Goal: Task Accomplishment & Management: Complete application form

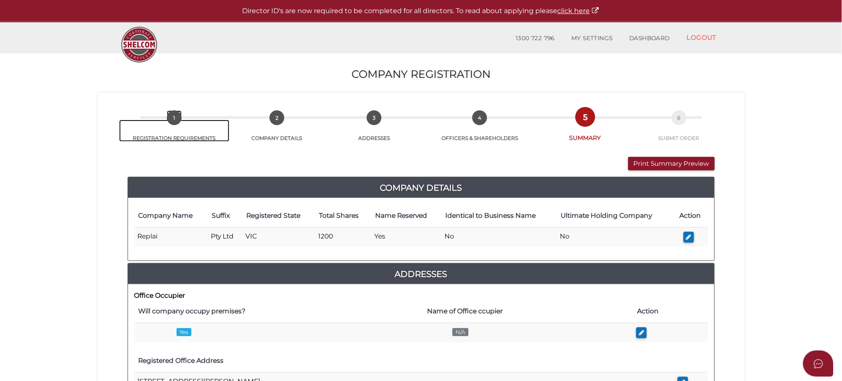
click at [178, 122] on span "1" at bounding box center [174, 117] width 15 height 15
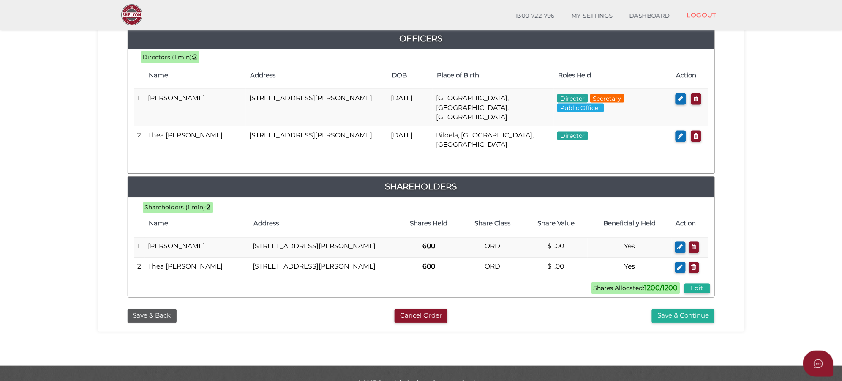
scroll to position [425, 0]
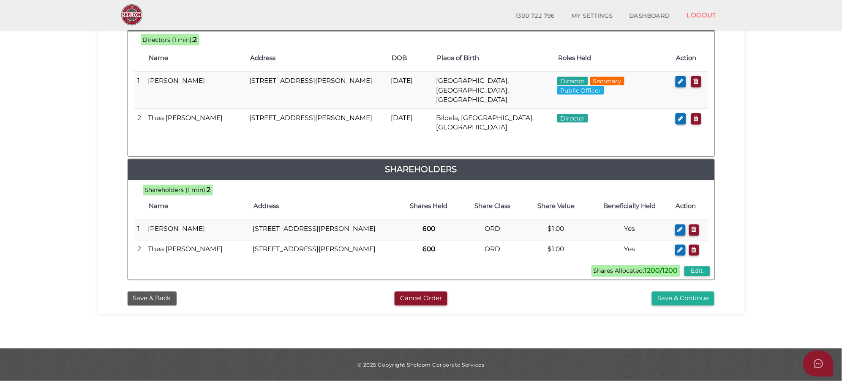
click at [167, 297] on button "Save & Back" at bounding box center [152, 298] width 49 height 14
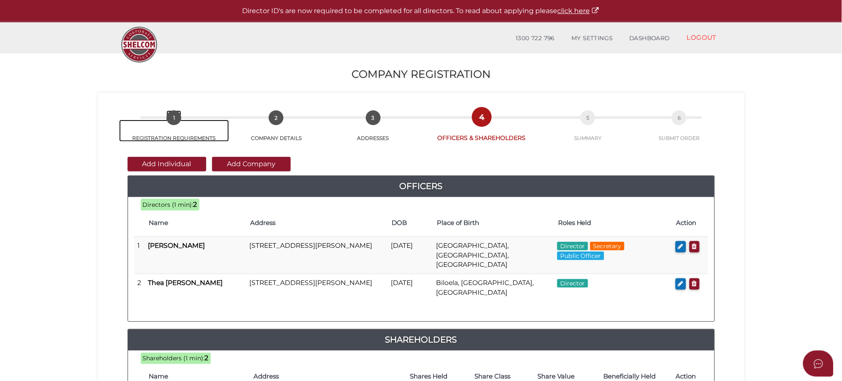
click at [178, 126] on link "1 REGISTRATION REQUIREMENTS" at bounding box center [174, 131] width 110 height 22
click at [177, 121] on span "1" at bounding box center [173, 117] width 15 height 15
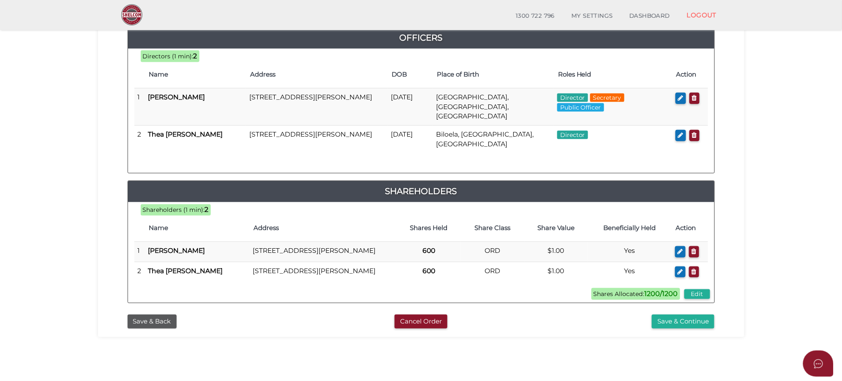
scroll to position [199, 0]
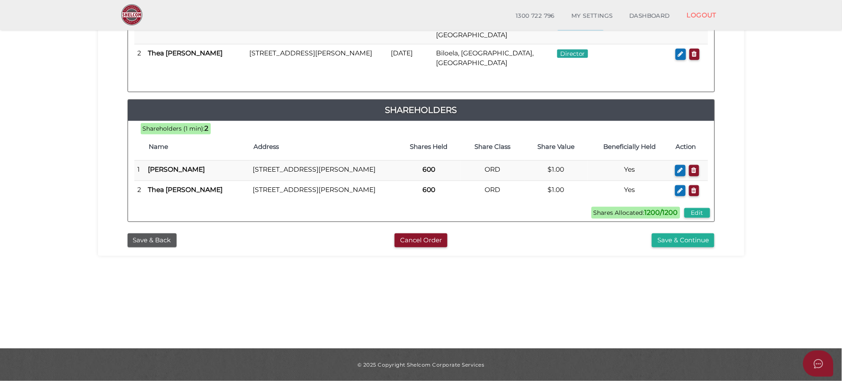
drag, startPoint x: 707, startPoint y: 216, endPoint x: 734, endPoint y: 174, distance: 49.8
click at [734, 174] on div "Add Individual Add Company Officers 1200 38ba10ece51977dbc403f66a08b7ff84 84a57…" at bounding box center [421, 71] width 634 height 316
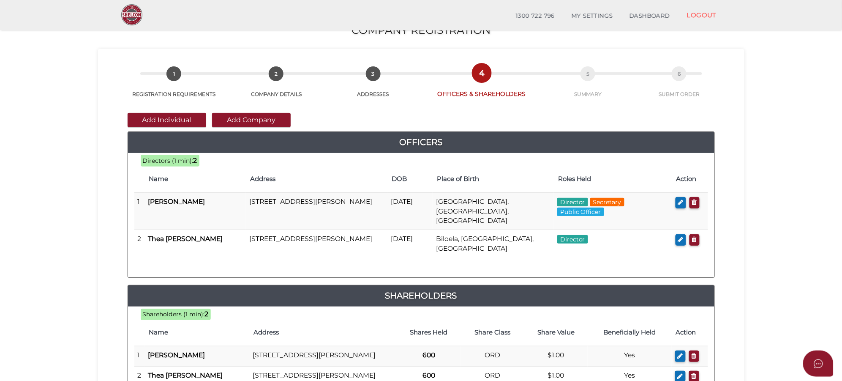
scroll to position [0, 0]
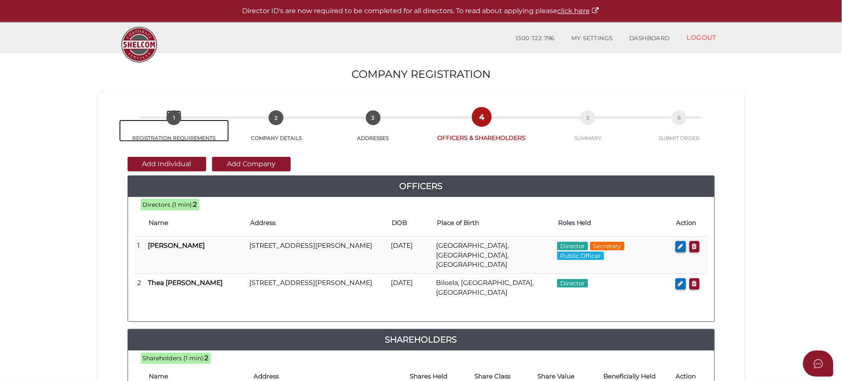
click at [176, 121] on span "1" at bounding box center [173, 117] width 15 height 15
click at [175, 120] on span "1" at bounding box center [173, 117] width 15 height 15
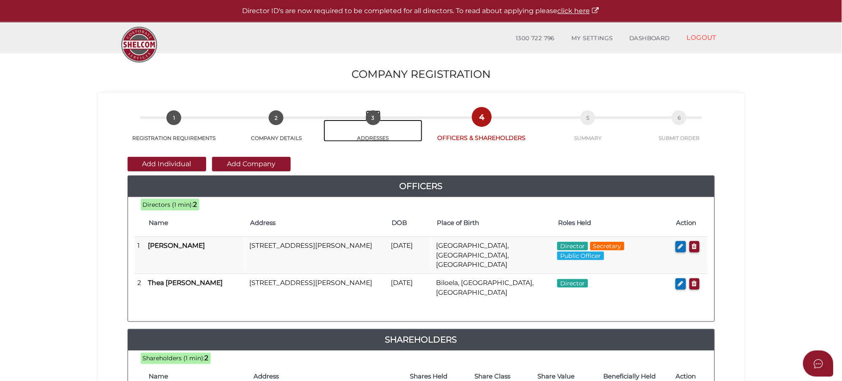
click at [381, 124] on link "3 ADDRESSES" at bounding box center [373, 131] width 99 height 22
click at [71, 119] on section "Company Registration 84a5776e680e16a9313b871c8f9f88c7 1 REGISTRATION REQUIREMEN…" at bounding box center [421, 314] width 842 height 525
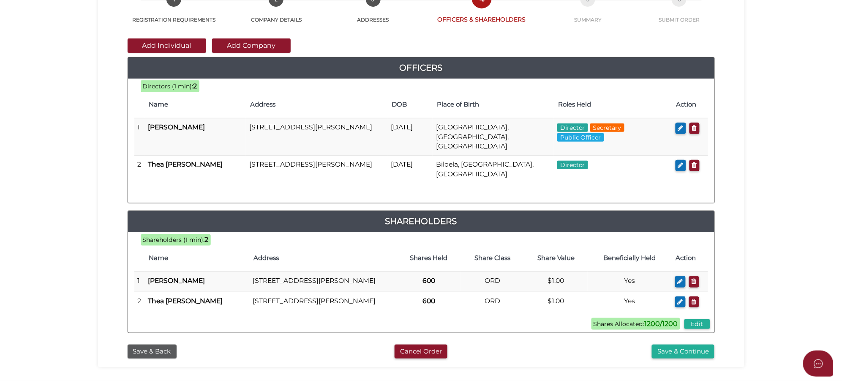
scroll to position [199, 0]
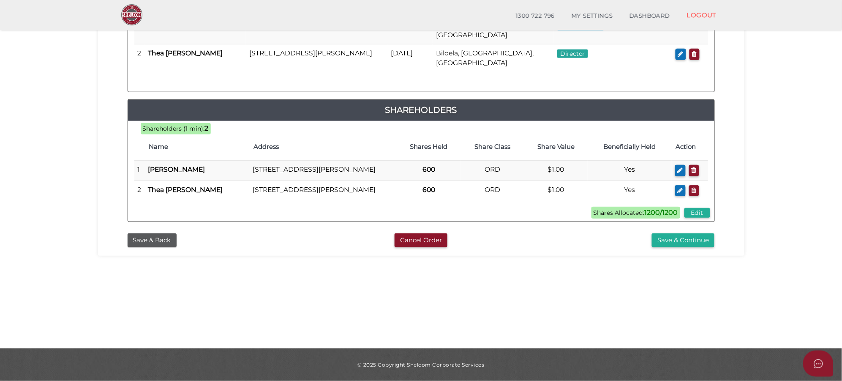
click at [161, 246] on button "Save & Back" at bounding box center [152, 240] width 49 height 14
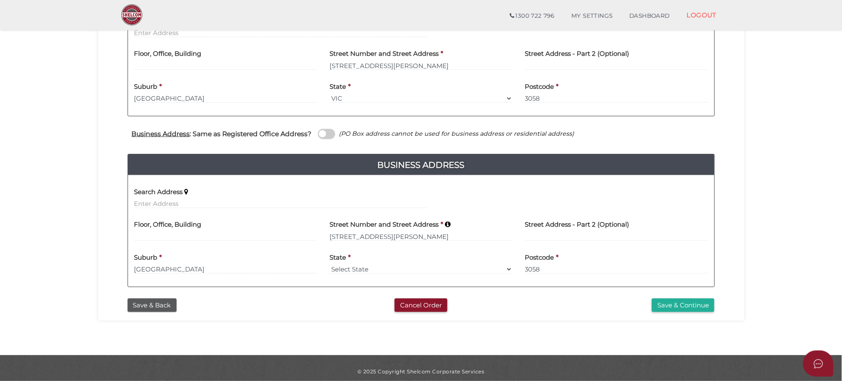
scroll to position [236, 0]
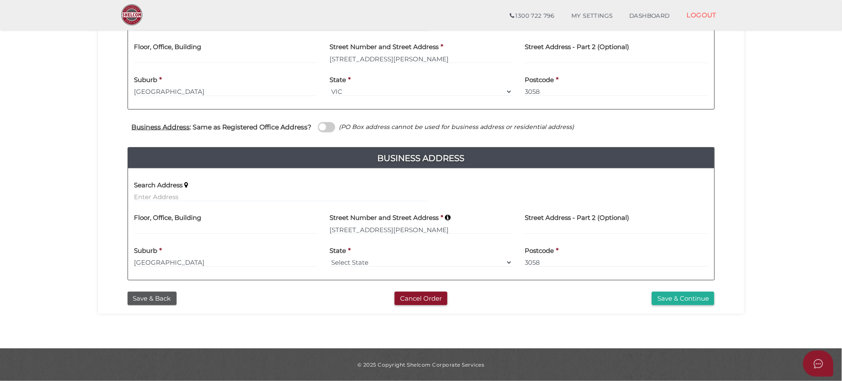
click at [161, 294] on button "Save & Back" at bounding box center [152, 298] width 49 height 14
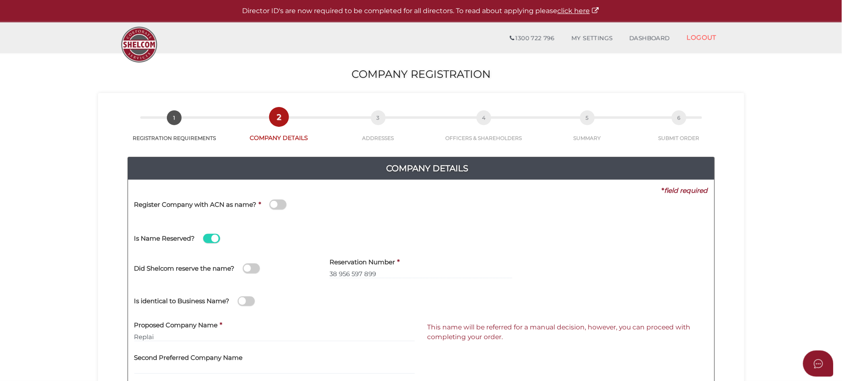
click at [208, 240] on span at bounding box center [211, 239] width 17 height 10
click at [0, 0] on input "checkbox" at bounding box center [0, 0] width 0 height 0
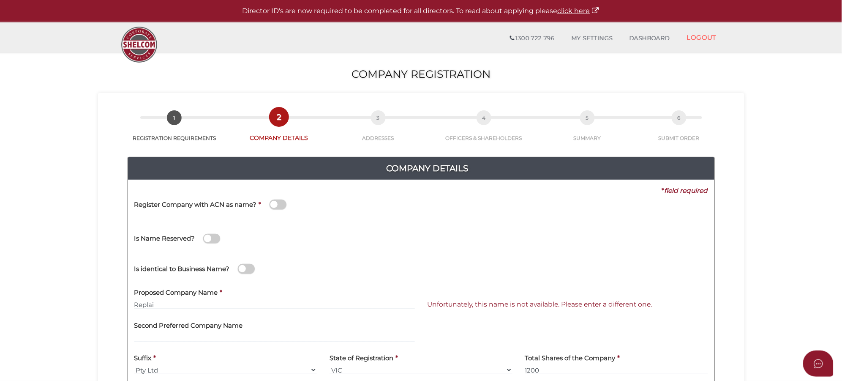
click at [315, 260] on div "Is identical to Business Name?" at bounding box center [232, 264] width 196 height 24
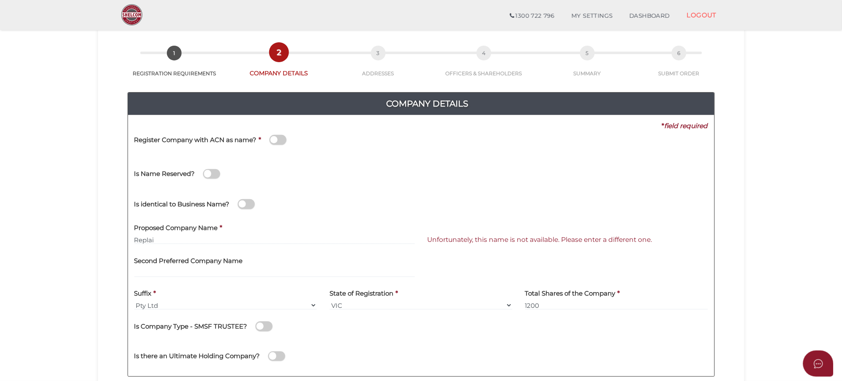
scroll to position [53, 0]
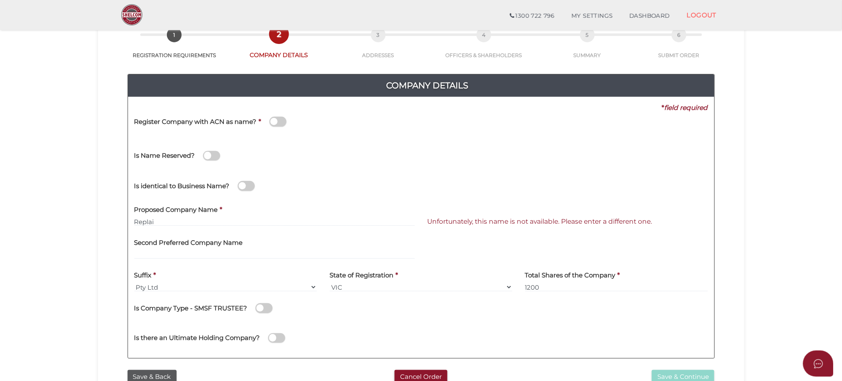
click at [252, 185] on span at bounding box center [246, 186] width 17 height 10
click at [0, 0] on input "checkbox" at bounding box center [0, 0] width 0 height 0
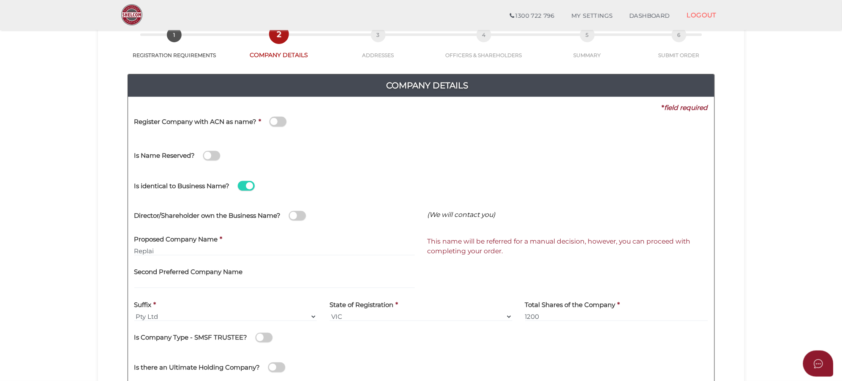
click at [303, 214] on span at bounding box center [297, 216] width 17 height 10
click at [0, 0] on input "checkbox" at bounding box center [0, 0] width 0 height 0
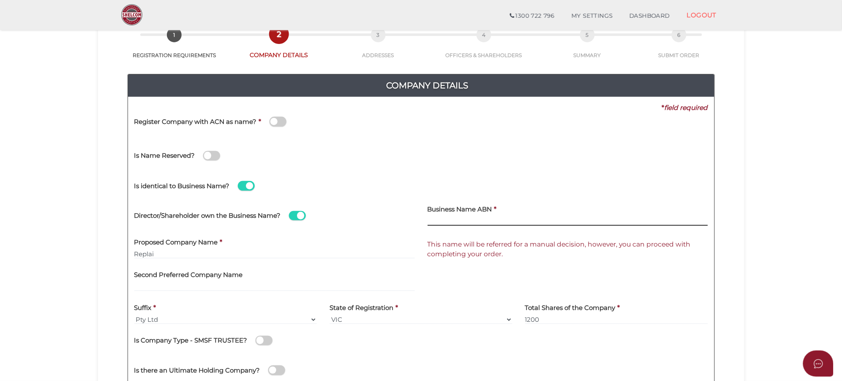
paste input "38 956 597 899"
click at [437, 221] on input "38 956 597 899" at bounding box center [567, 220] width 280 height 9
click at [451, 221] on input "38 956 597 899" at bounding box center [567, 220] width 280 height 9
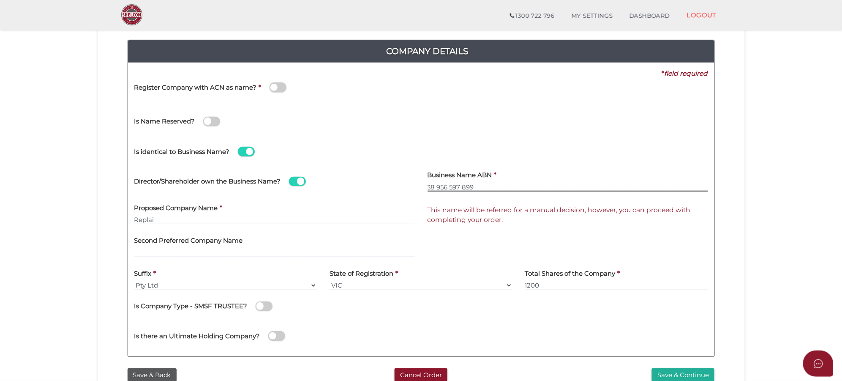
scroll to position [106, 0]
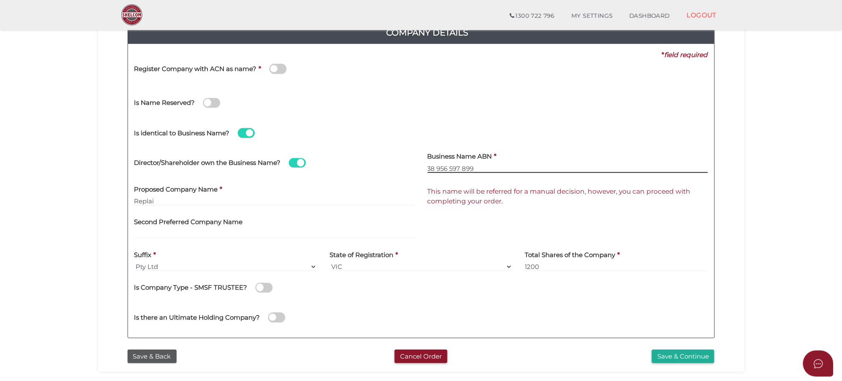
type input "38 956 597 899"
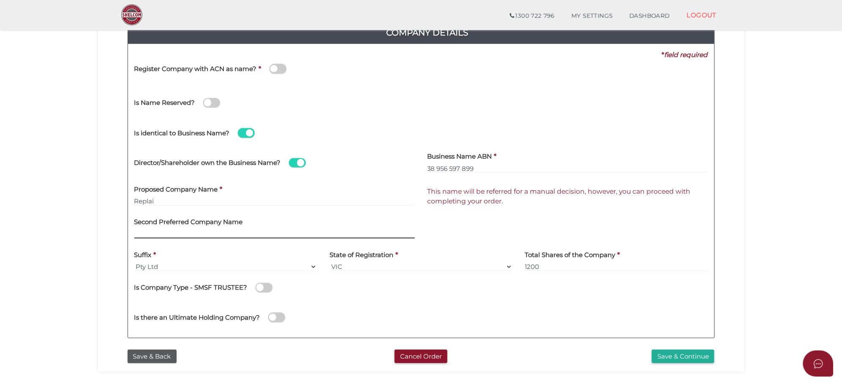
click at [288, 237] on input "text" at bounding box center [274, 233] width 280 height 9
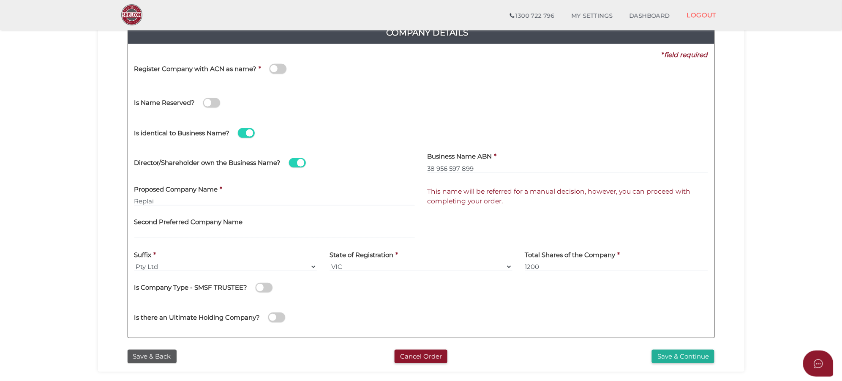
click at [673, 358] on button "Save & Continue" at bounding box center [683, 356] width 63 height 14
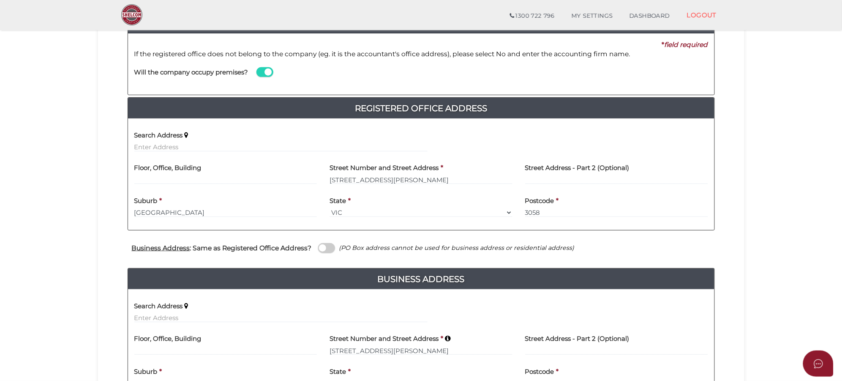
scroll to position [236, 0]
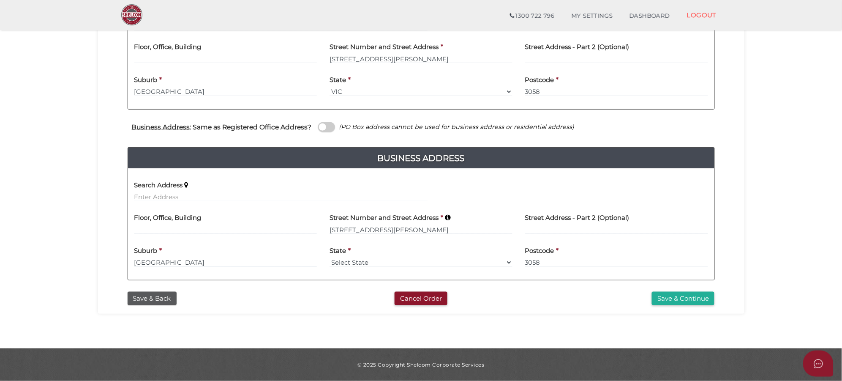
click at [694, 297] on button "Save & Continue" at bounding box center [683, 298] width 63 height 14
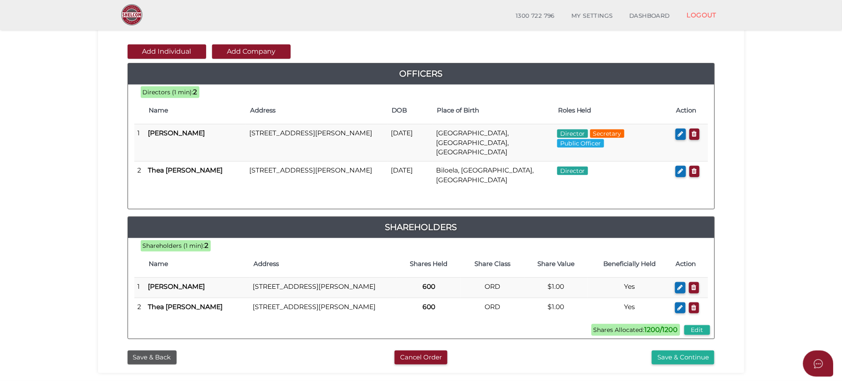
scroll to position [199, 0]
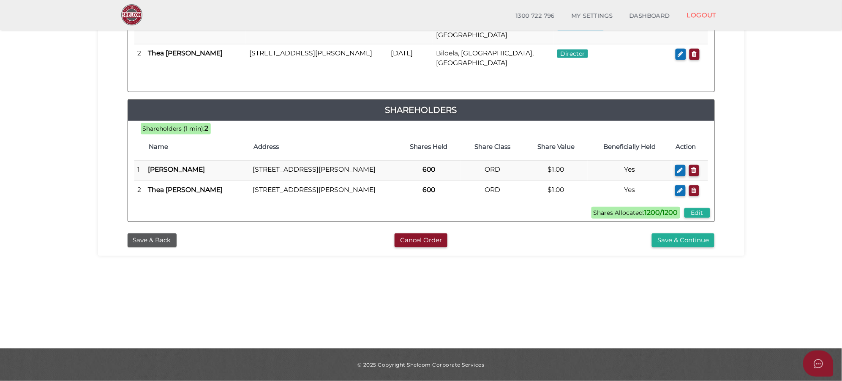
click at [688, 246] on button "Save & Continue" at bounding box center [683, 240] width 63 height 14
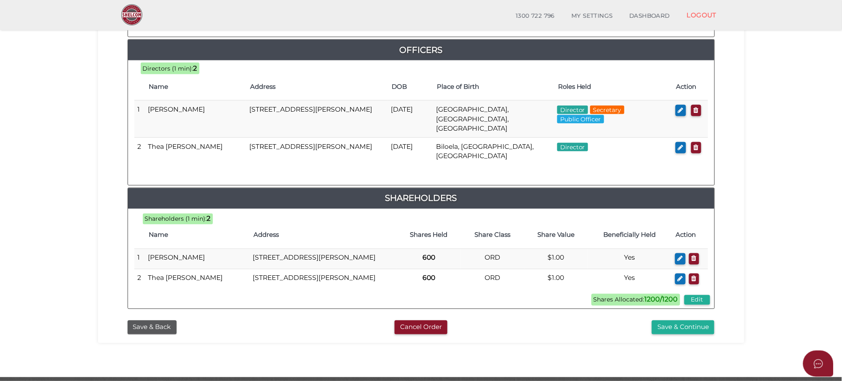
scroll to position [425, 0]
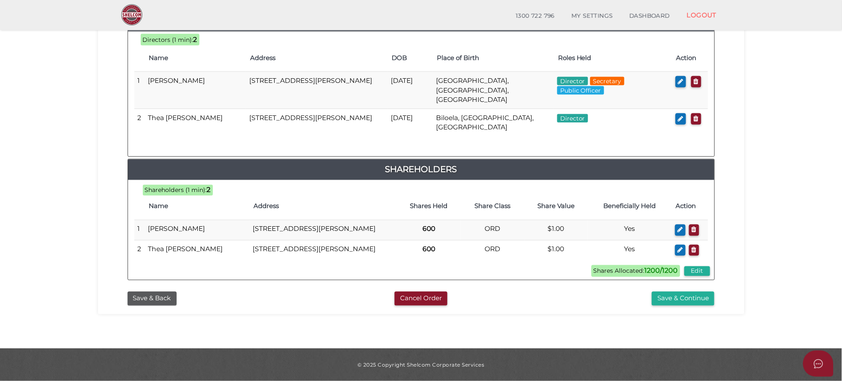
click at [666, 299] on button "Save & Continue" at bounding box center [683, 298] width 63 height 14
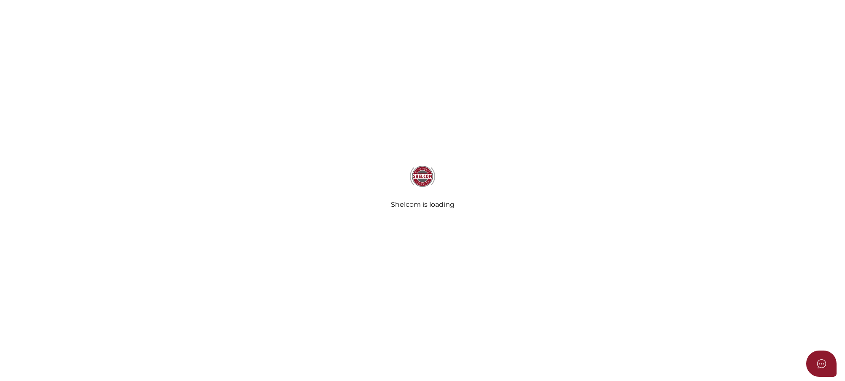
select select "Comb Binding"
select select "No"
radio input "true"
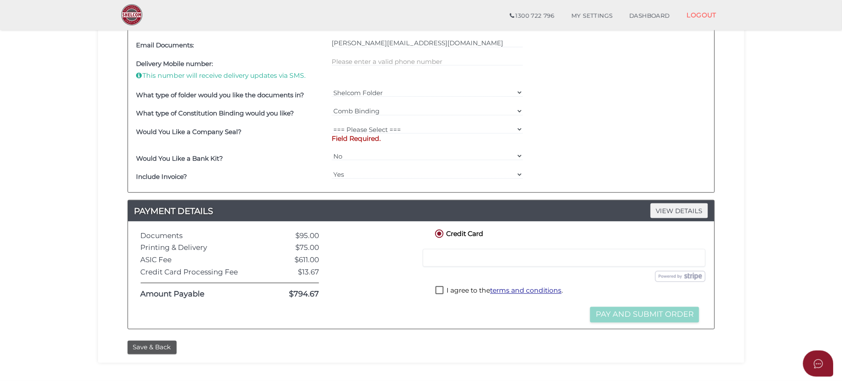
scroll to position [338, 0]
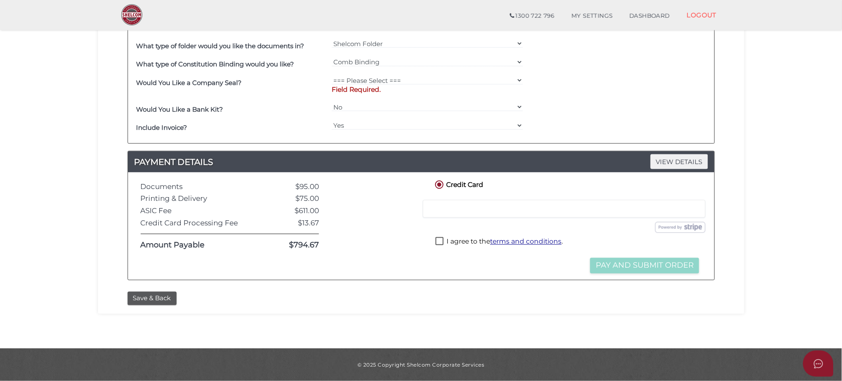
click at [165, 297] on button "Save & Back" at bounding box center [152, 298] width 49 height 14
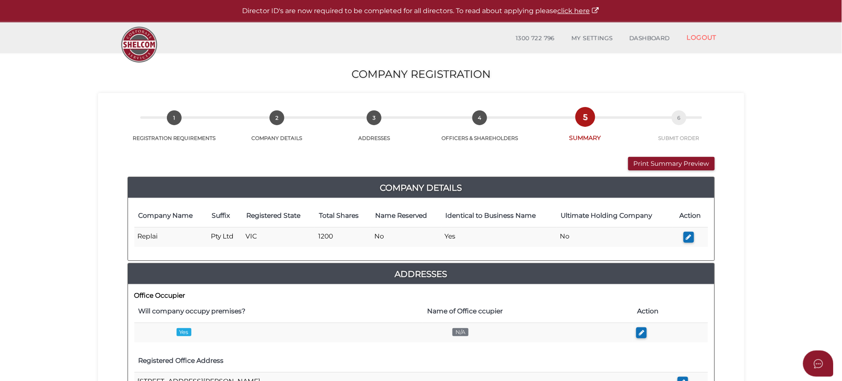
click at [682, 166] on button "Print Summary Preview" at bounding box center [671, 164] width 87 height 14
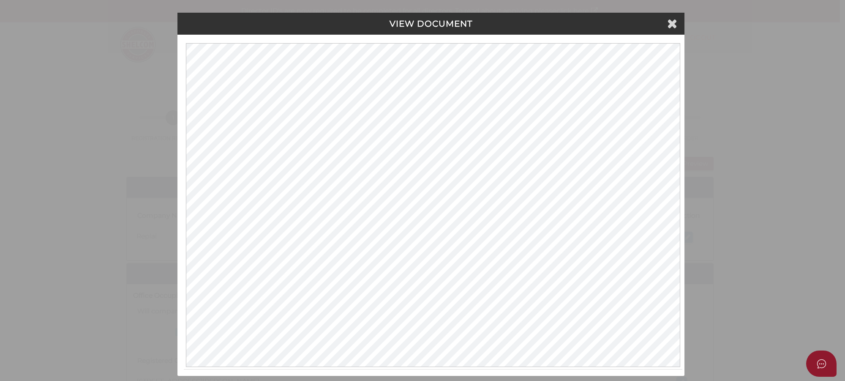
click at [673, 22] on icon at bounding box center [672, 23] width 10 height 13
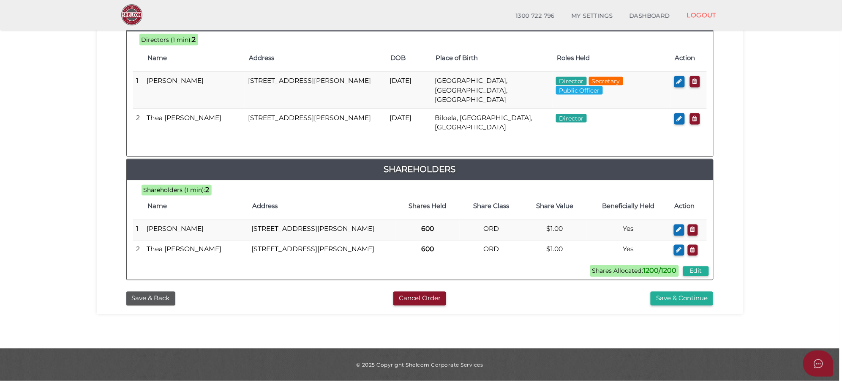
scroll to position [425, 0]
click at [668, 297] on button "Save & Continue" at bounding box center [681, 298] width 63 height 14
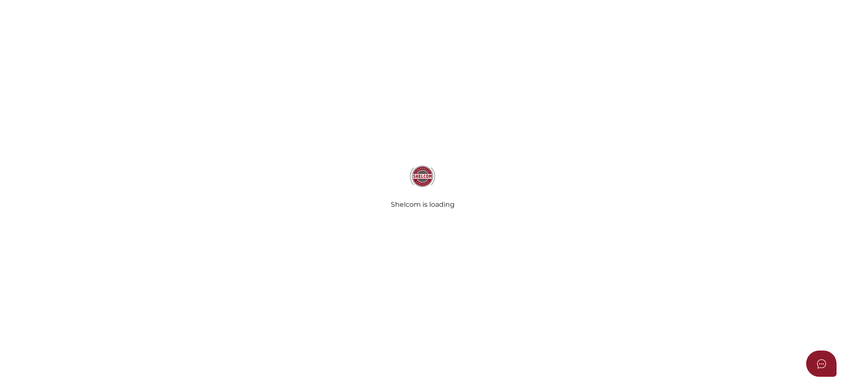
select select "Comb Binding"
select select "No"
radio input "true"
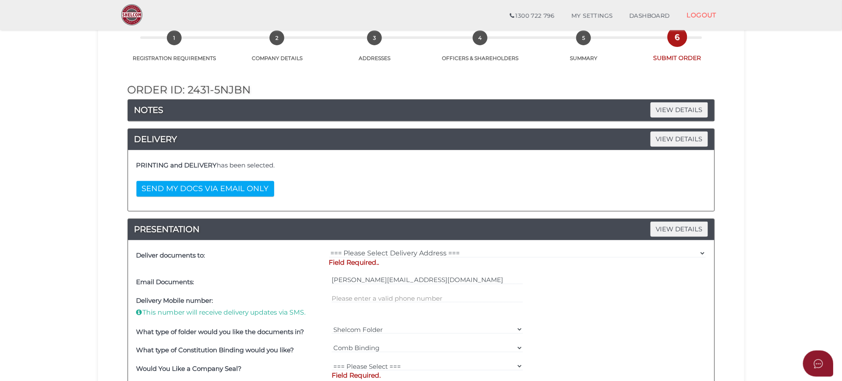
scroll to position [53, 0]
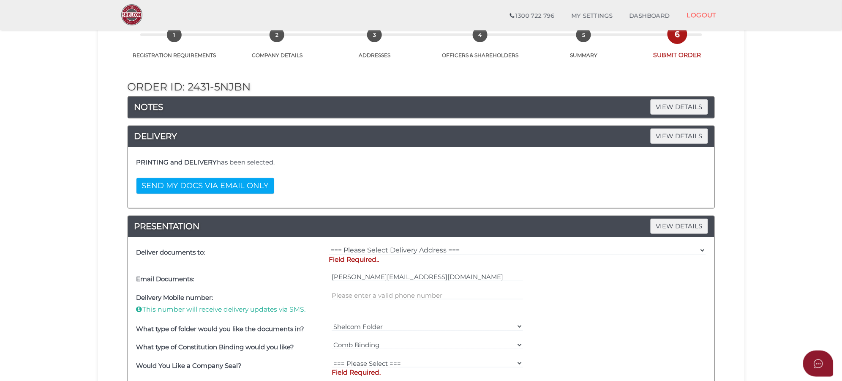
click at [205, 187] on button "SEND MY DOCS VIA EMAIL ONLY" at bounding box center [205, 186] width 138 height 16
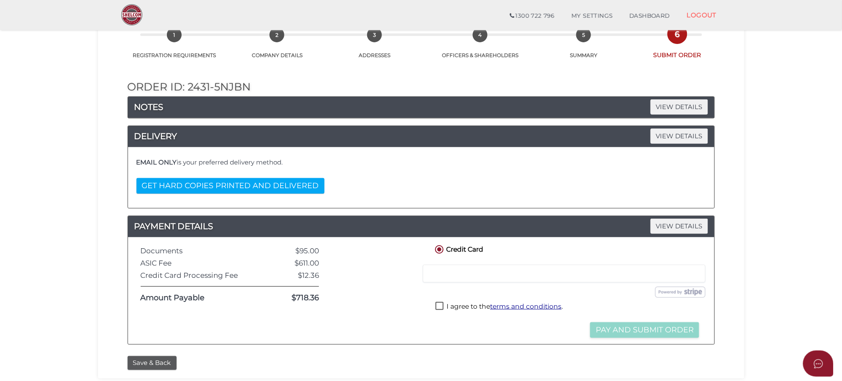
click at [208, 189] on button "GET HARD COPIES PRINTED AND DELIVERED" at bounding box center [230, 186] width 188 height 16
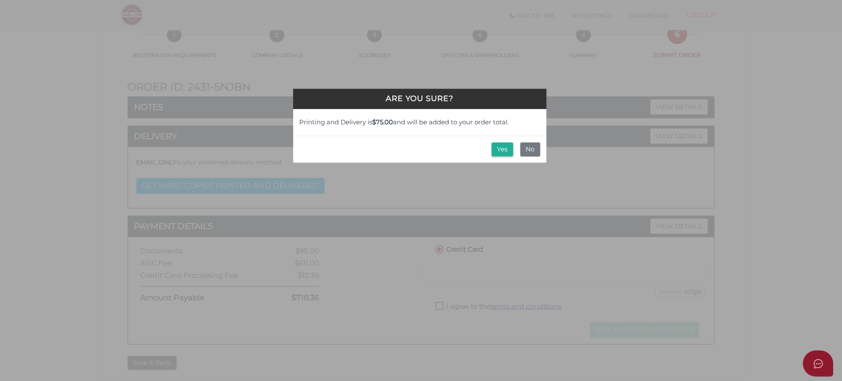
click at [528, 148] on button "No" at bounding box center [530, 149] width 20 height 14
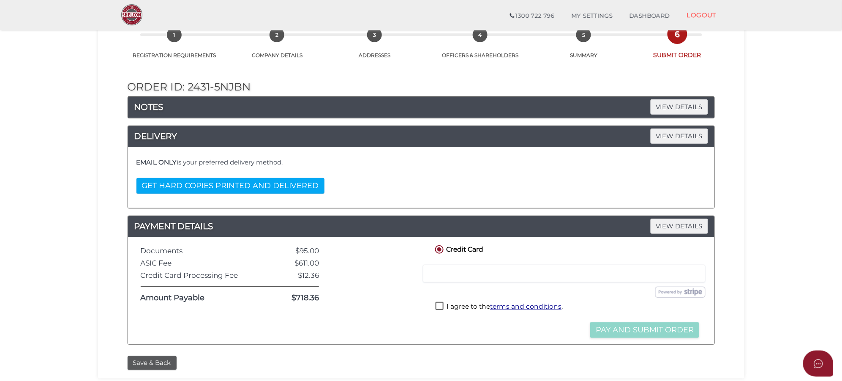
click at [436, 303] on label "I agree to the terms and conditions ." at bounding box center [498, 307] width 127 height 11
checkbox input "true"
click at [371, 351] on div "Order ID: 2431-5NjBN NOTES VIEW DETAILS Note 32036 DELIVERY VIEW DETAILS EMAIL …" at bounding box center [421, 205] width 634 height 292
click at [351, 146] on div "DELIVERY VIEW DETAILS" at bounding box center [421, 136] width 586 height 21
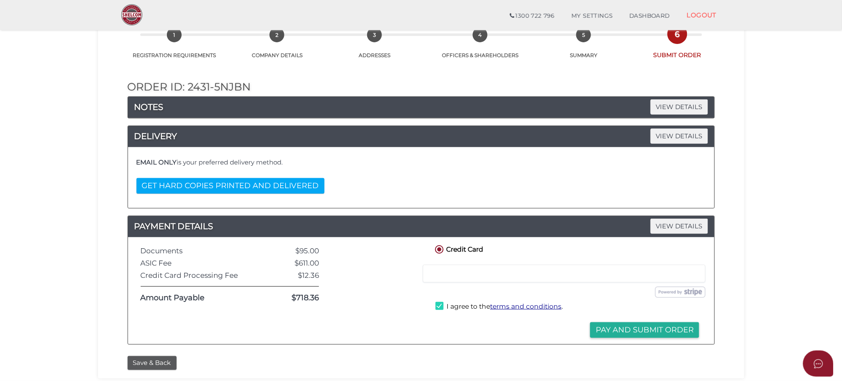
click at [455, 278] on div at bounding box center [564, 273] width 283 height 18
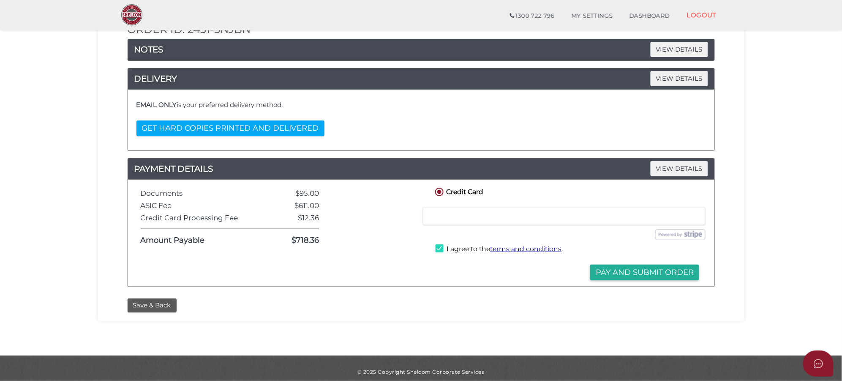
scroll to position [119, 0]
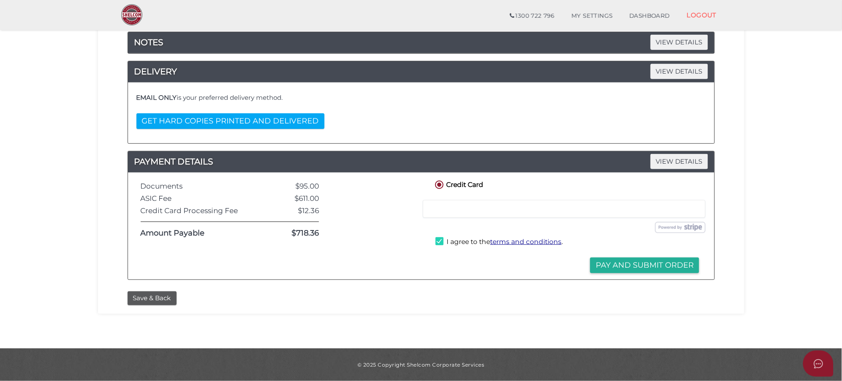
click at [676, 269] on button "Pay and Submit Order" at bounding box center [644, 265] width 109 height 16
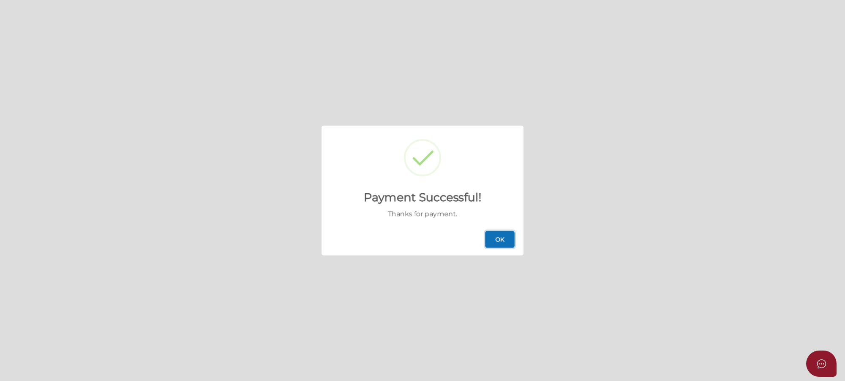
click at [503, 240] on button "OK" at bounding box center [500, 239] width 30 height 17
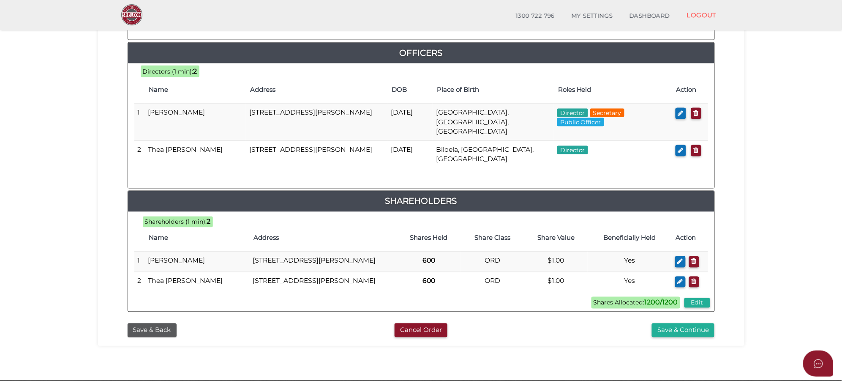
scroll to position [425, 0]
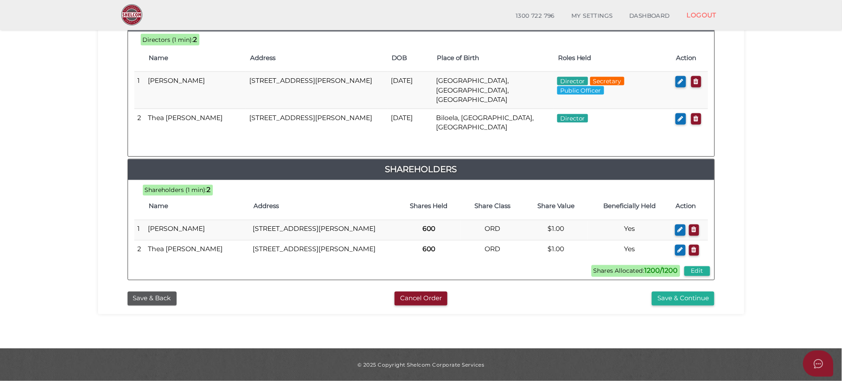
click at [680, 300] on button "Save & Continue" at bounding box center [683, 298] width 63 height 14
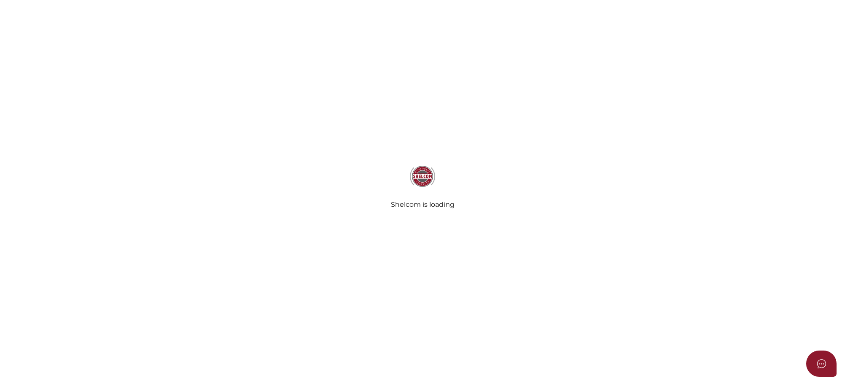
select select "Comb Binding"
select select "No"
radio input "true"
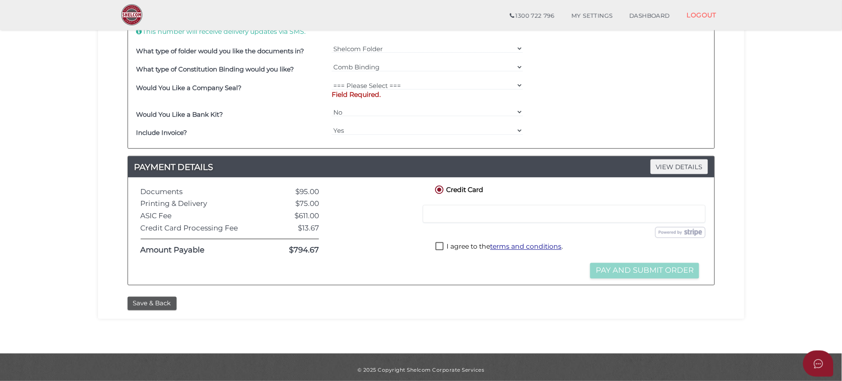
scroll to position [338, 0]
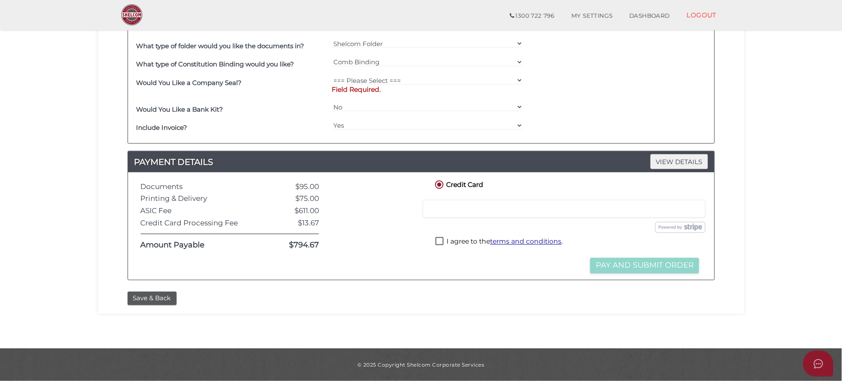
click at [556, 212] on div at bounding box center [564, 209] width 283 height 18
click at [405, 206] on div at bounding box center [376, 226] width 102 height 95
drag, startPoint x: 804, startPoint y: 198, endPoint x: 737, endPoint y: 182, distance: 68.0
click at [804, 197] on section "Company Registration 84a5776e680e16a9313b871c8f9f88c7 1 REGISTRATION REQUIREMEN…" at bounding box center [421, 17] width 842 height 661
click at [438, 240] on label "I agree to the terms and conditions ." at bounding box center [498, 242] width 127 height 11
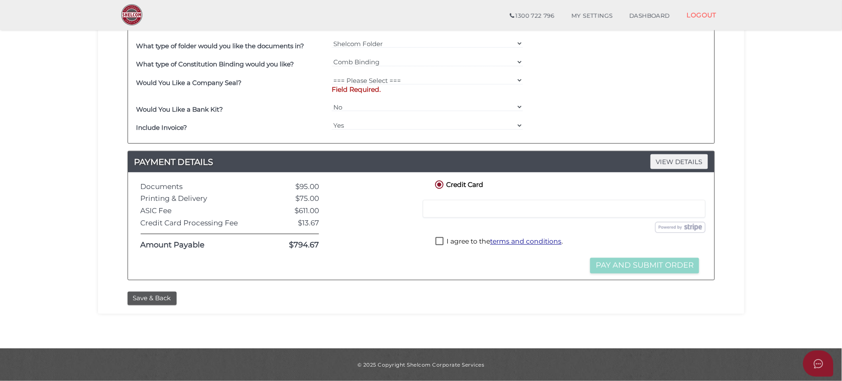
checkbox input "true"
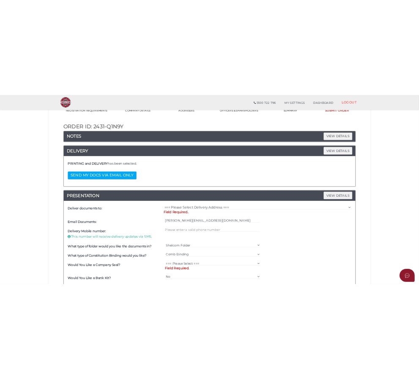
scroll to position [74, 0]
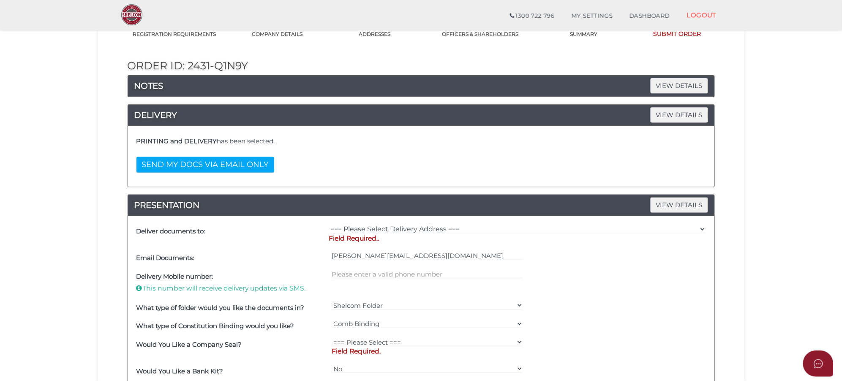
click at [210, 169] on button "SEND MY DOCS VIA EMAIL ONLY" at bounding box center [205, 165] width 138 height 16
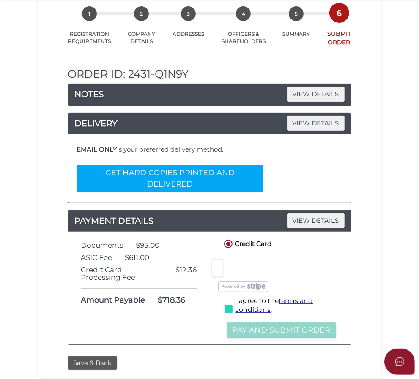
click at [338, 317] on div "Submit Order Pay and Submit Order" at bounding box center [280, 321] width 116 height 8
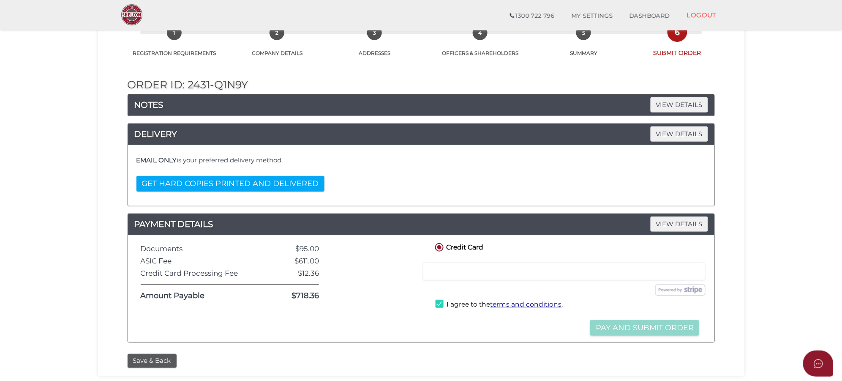
scroll to position [0, 0]
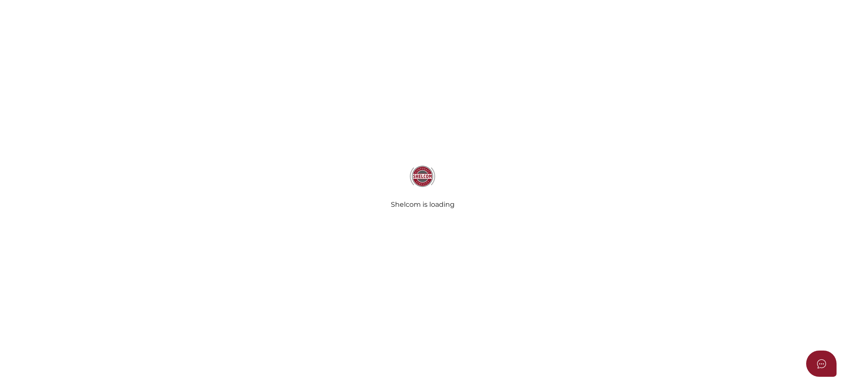
select select "Comb Binding"
select select "No"
radio input "true"
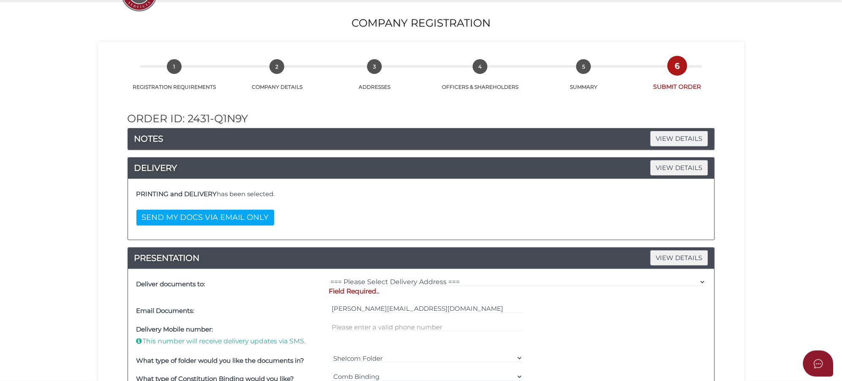
scroll to position [106, 0]
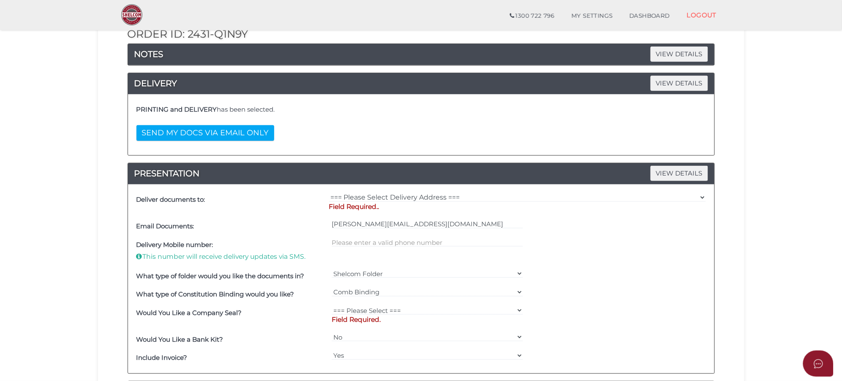
click at [239, 127] on button "SEND MY DOCS VIA EMAIL ONLY" at bounding box center [205, 133] width 138 height 16
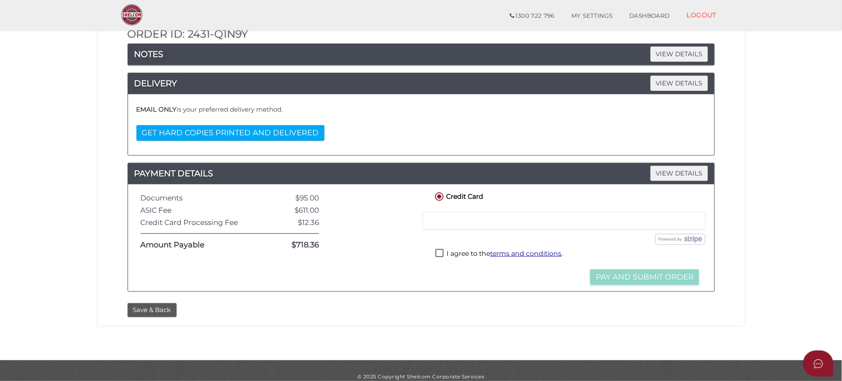
click at [440, 256] on label "I agree to the terms and conditions ." at bounding box center [498, 254] width 127 height 11
checkbox input "true"
click at [612, 277] on button "Pay and Submit Order" at bounding box center [644, 277] width 109 height 16
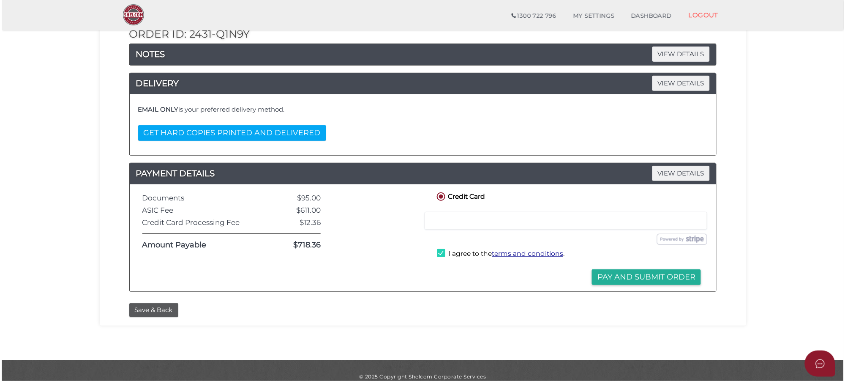
scroll to position [0, 0]
